Goal: Check status: Check status

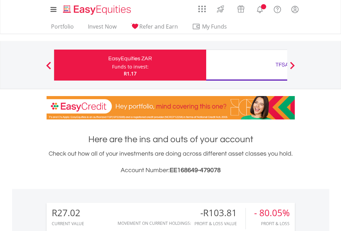
scroll to position [66, 108]
click at [112, 65] on div "Funds to invest:" at bounding box center [130, 66] width 36 height 7
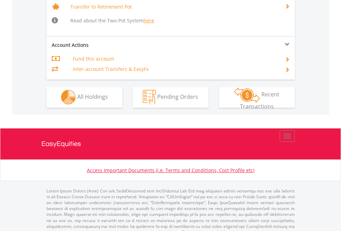
scroll to position [684, 0]
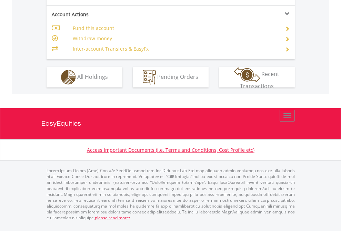
scroll to position [646, 0]
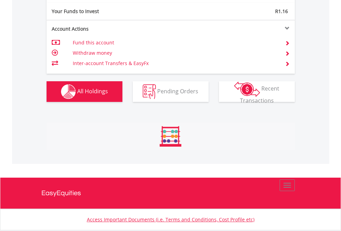
scroll to position [66, 108]
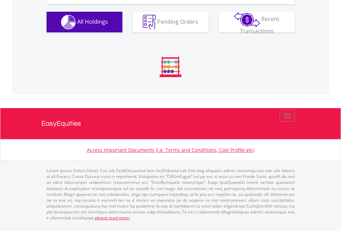
scroll to position [807, 0]
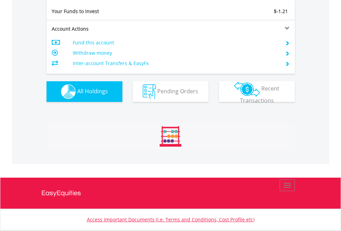
scroll to position [66, 108]
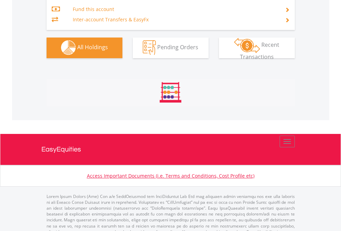
scroll to position [722, 0]
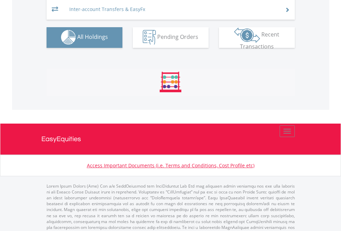
scroll to position [712, 0]
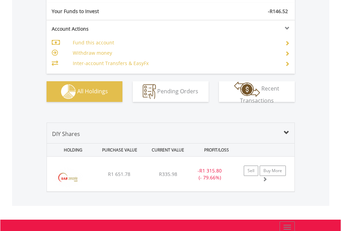
scroll to position [766, 0]
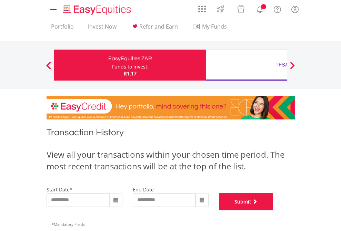
click at [273, 210] on button "Submit" at bounding box center [246, 201] width 54 height 17
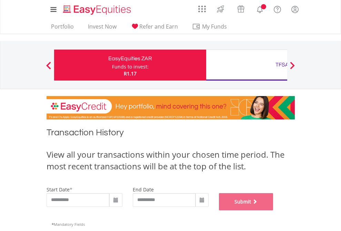
scroll to position [279, 0]
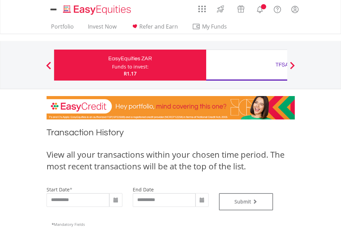
click at [246, 65] on div "TFSA" at bounding box center [282, 65] width 144 height 10
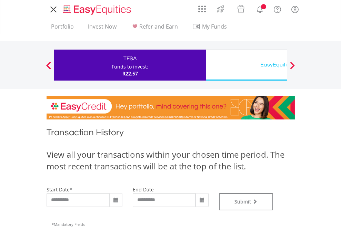
type input "**********"
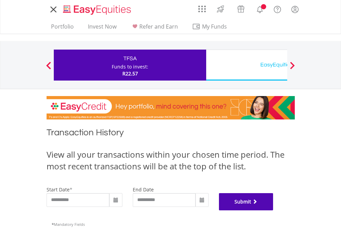
click at [273, 210] on button "Submit" at bounding box center [246, 201] width 54 height 17
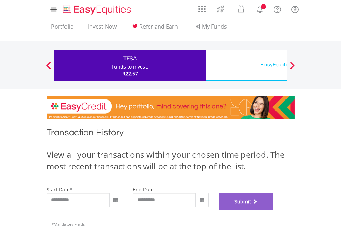
scroll to position [279, 0]
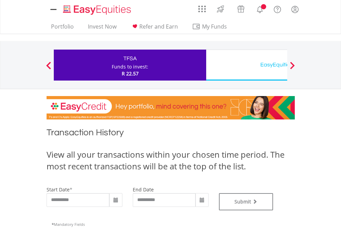
click at [246, 65] on div "EasyEquities USD" at bounding box center [282, 65] width 144 height 10
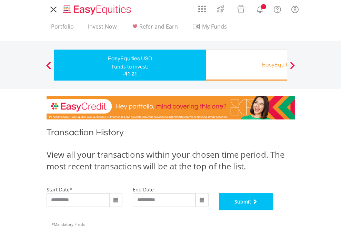
click at [273, 210] on button "Submit" at bounding box center [246, 201] width 54 height 17
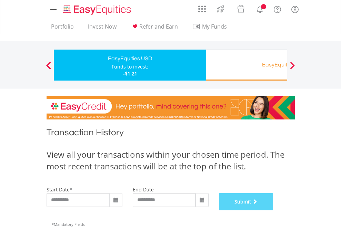
scroll to position [279, 0]
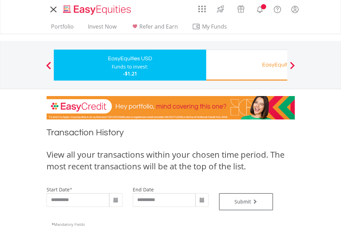
click at [246, 65] on div "EasyEquities RA" at bounding box center [282, 65] width 144 height 10
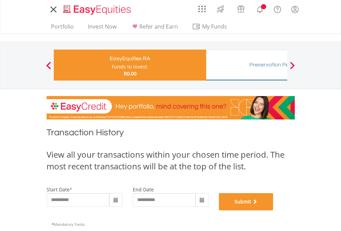
click at [273, 210] on button "Submit" at bounding box center [246, 201] width 54 height 17
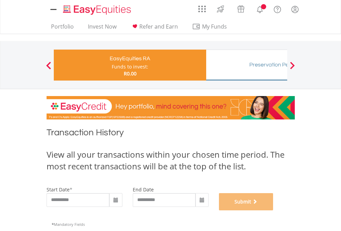
scroll to position [279, 0]
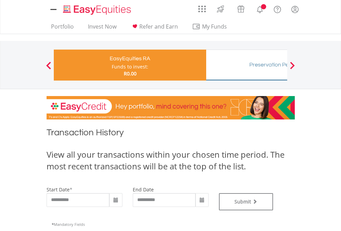
click at [246, 65] on div "Preservation Pension Fund" at bounding box center [282, 65] width 144 height 10
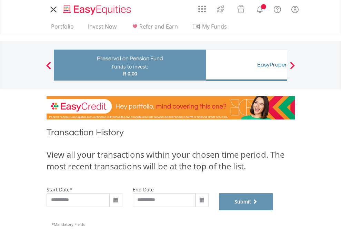
click at [273, 210] on button "Submit" at bounding box center [246, 201] width 54 height 17
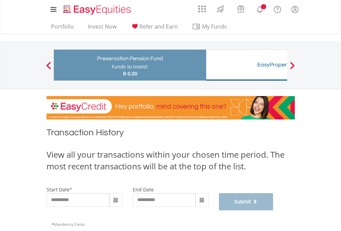
scroll to position [279, 0]
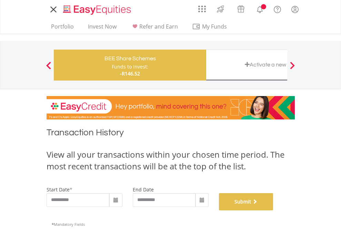
click at [273, 210] on button "Submit" at bounding box center [246, 201] width 54 height 17
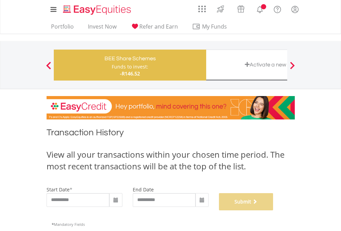
scroll to position [279, 0]
